Goal: Check status: Check status

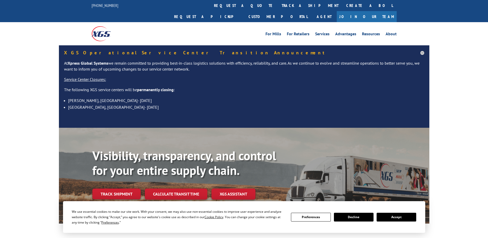
click at [114, 196] on div "Visibility, transparency, and control for your entire supply chain. Track shipm…" at bounding box center [260, 184] width 337 height 72
click at [118, 188] on link "Track shipment" at bounding box center [116, 193] width 48 height 11
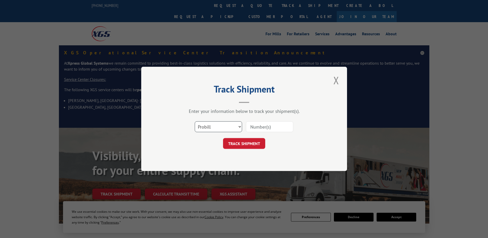
click at [232, 125] on select "Select category... Probill BOL PO" at bounding box center [218, 126] width 47 height 11
select select "bol"
click at [195, 121] on select "Select category... Probill BOL PO" at bounding box center [218, 126] width 47 height 11
click at [255, 128] on input at bounding box center [269, 126] width 47 height 11
click at [269, 123] on input at bounding box center [269, 126] width 47 height 11
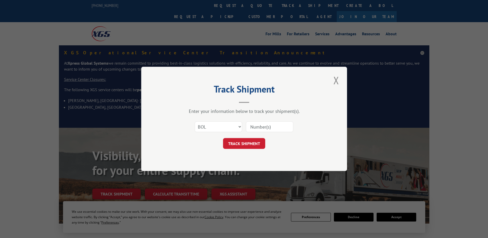
paste input "416240"
type input "416240"
click at [250, 148] on button "TRACK SHIPMENT" at bounding box center [244, 143] width 42 height 11
